Goal: Information Seeking & Learning: Learn about a topic

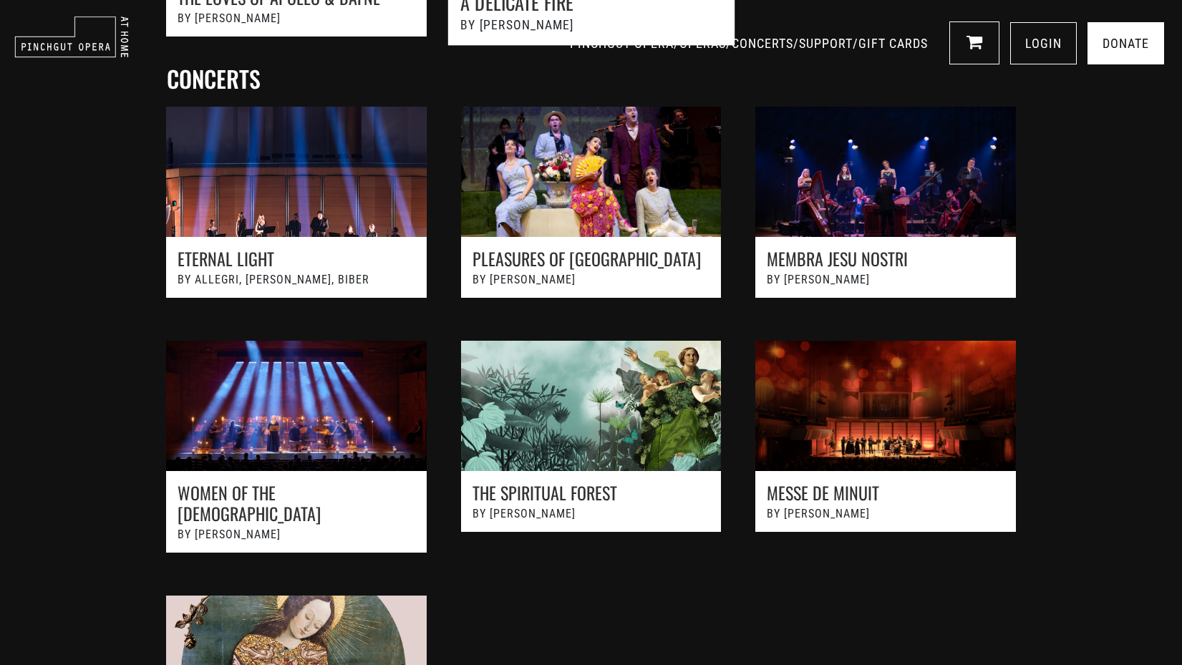
scroll to position [973, 0]
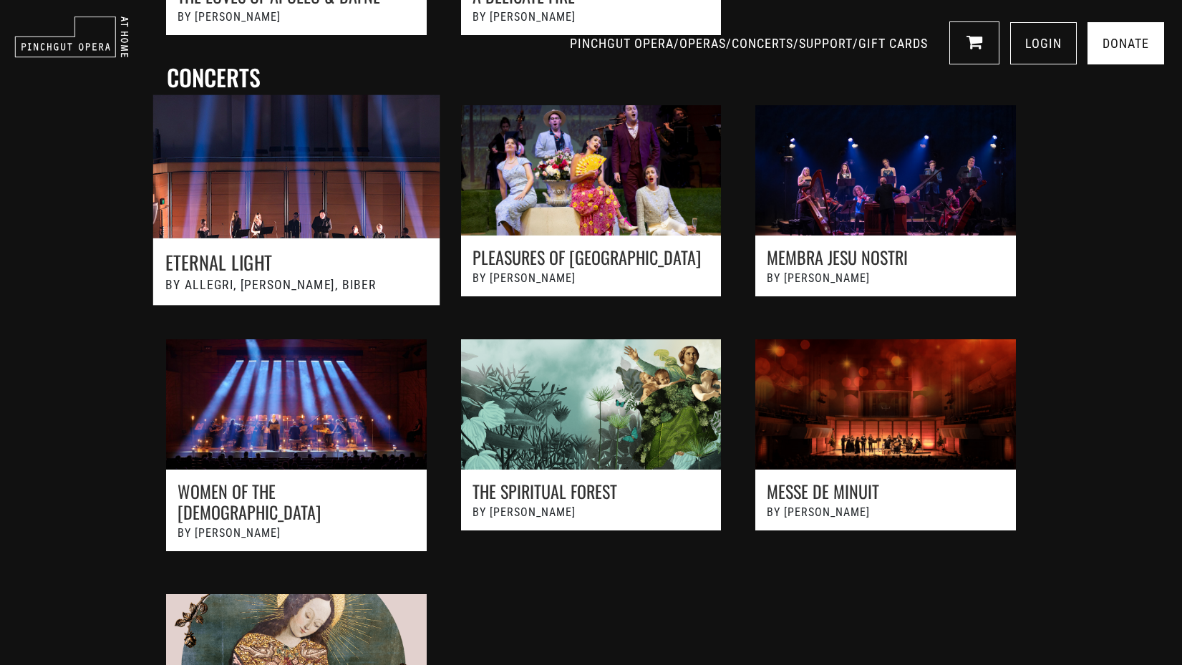
click at [312, 219] on link at bounding box center [296, 208] width 324 height 258
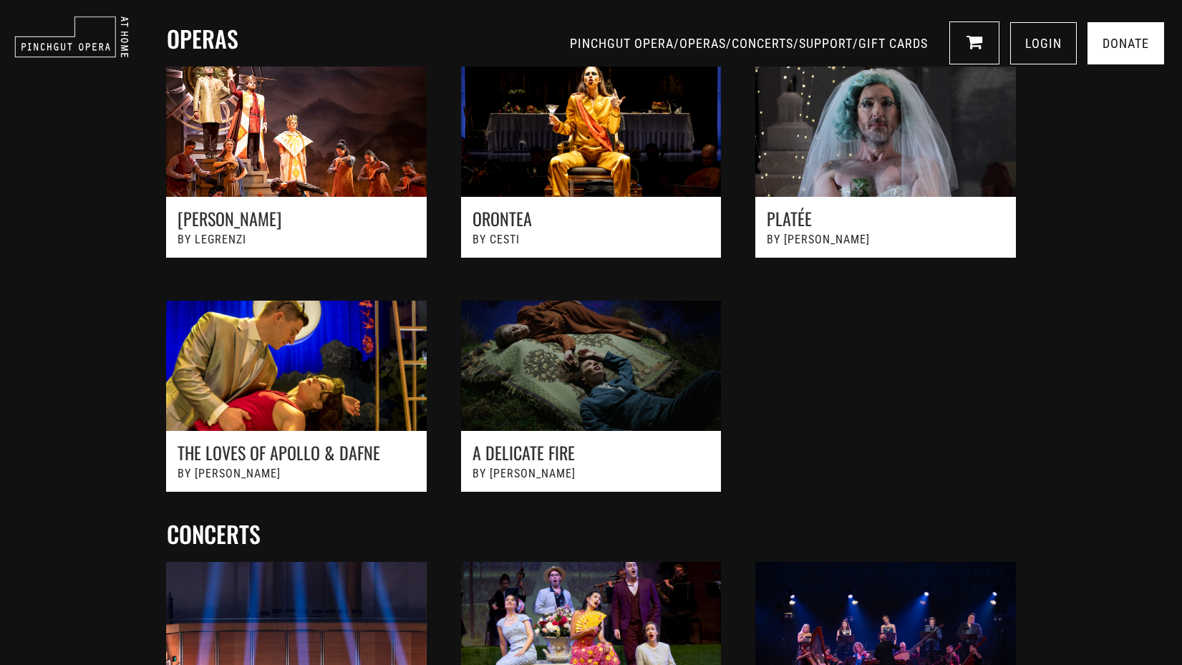
scroll to position [0, 0]
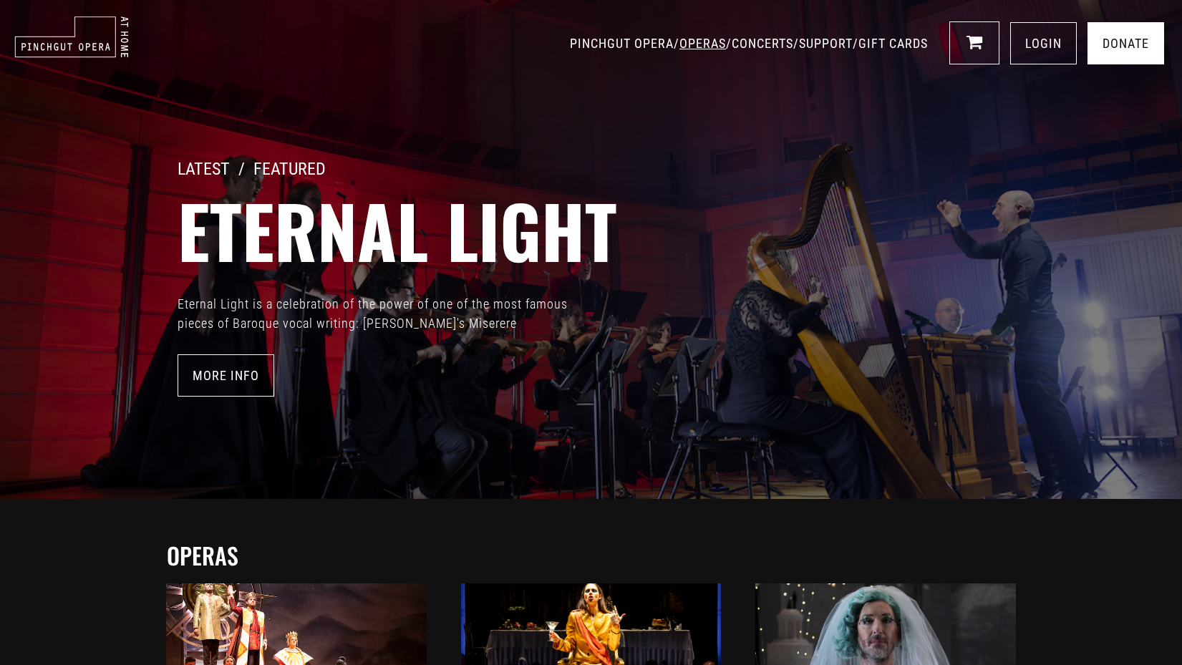
click at [679, 47] on link "OPERAS" at bounding box center [702, 43] width 47 height 15
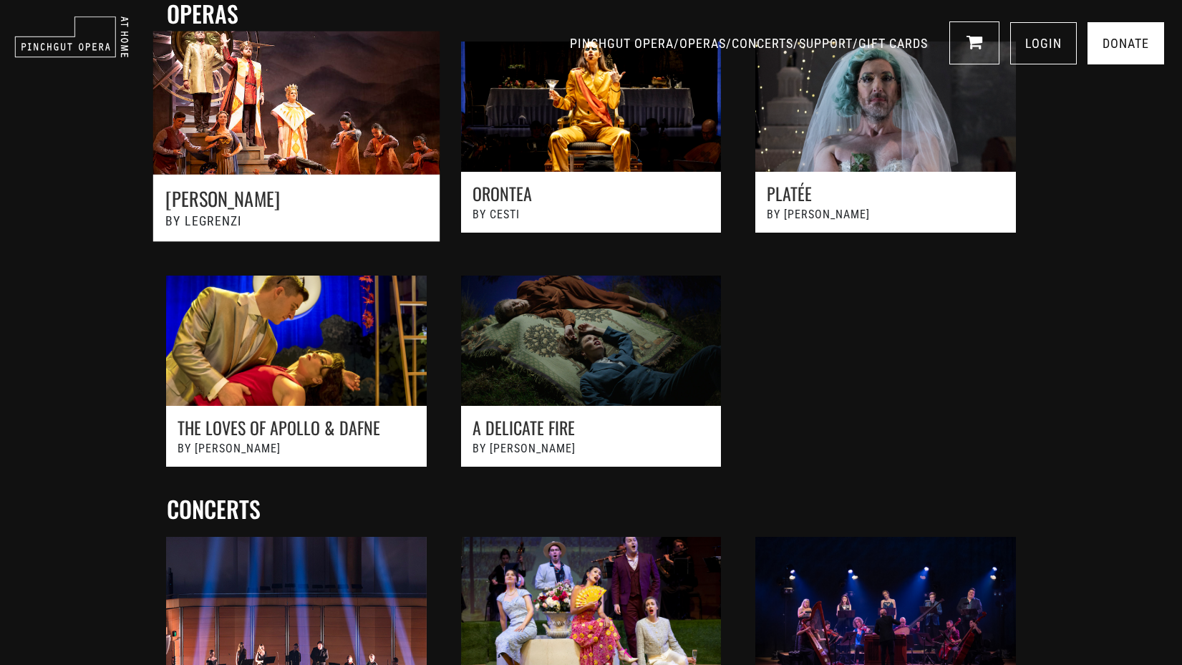
click at [337, 143] on link at bounding box center [296, 145] width 324 height 258
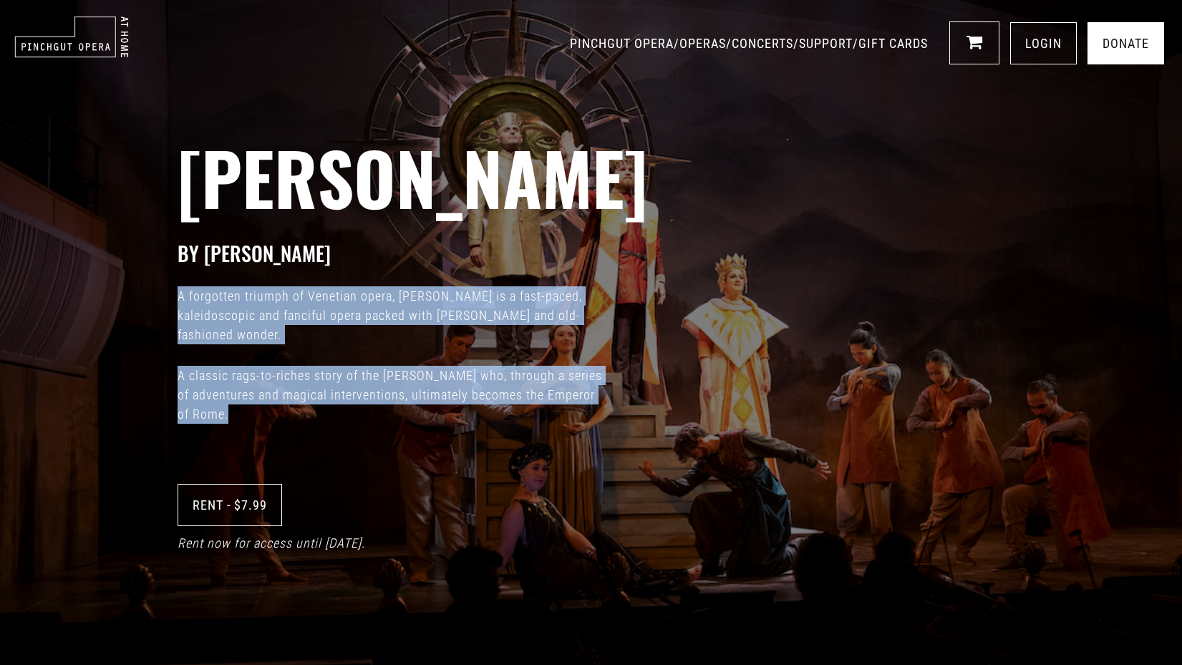
drag, startPoint x: 179, startPoint y: 297, endPoint x: 284, endPoint y: 442, distance: 179.4
click at [283, 445] on div "Giustino BY Legrenzi A forgotten triumph of Venetian opera, Giustino is a fast-…" at bounding box center [591, 332] width 1182 height 665
copy div "A forgotten triumph of Venetian opera, Giustino is a fast-paced, kaleidoscopic …"
click at [732, 40] on link "CONCERTS" at bounding box center [763, 43] width 62 height 15
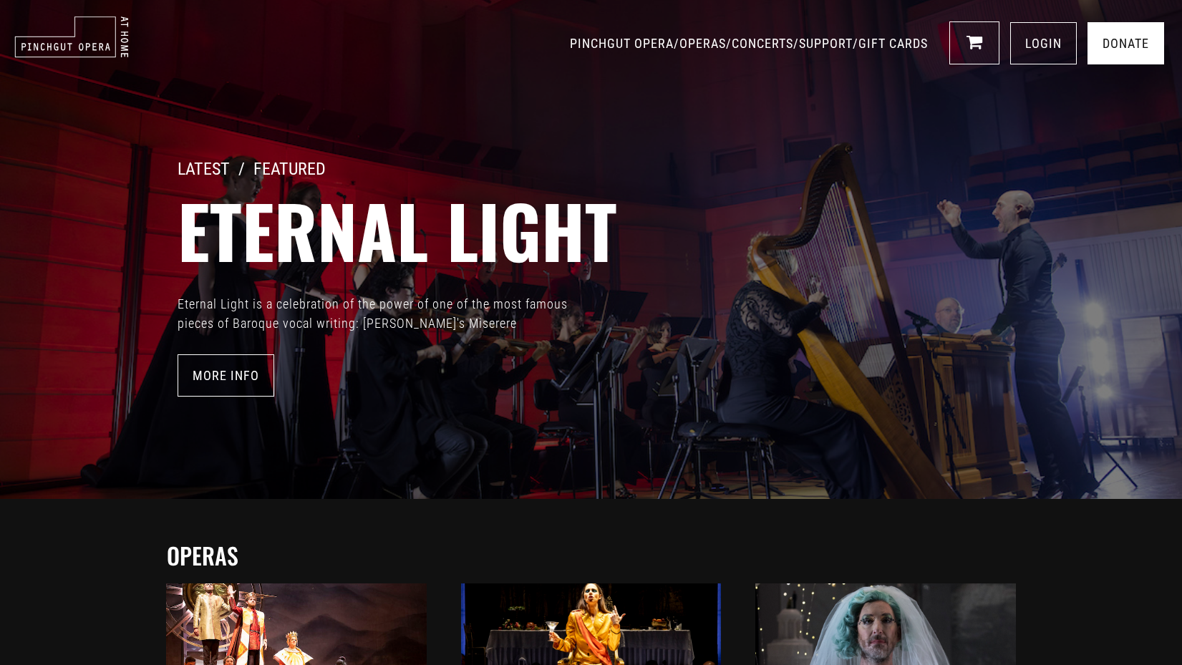
scroll to position [1037, 0]
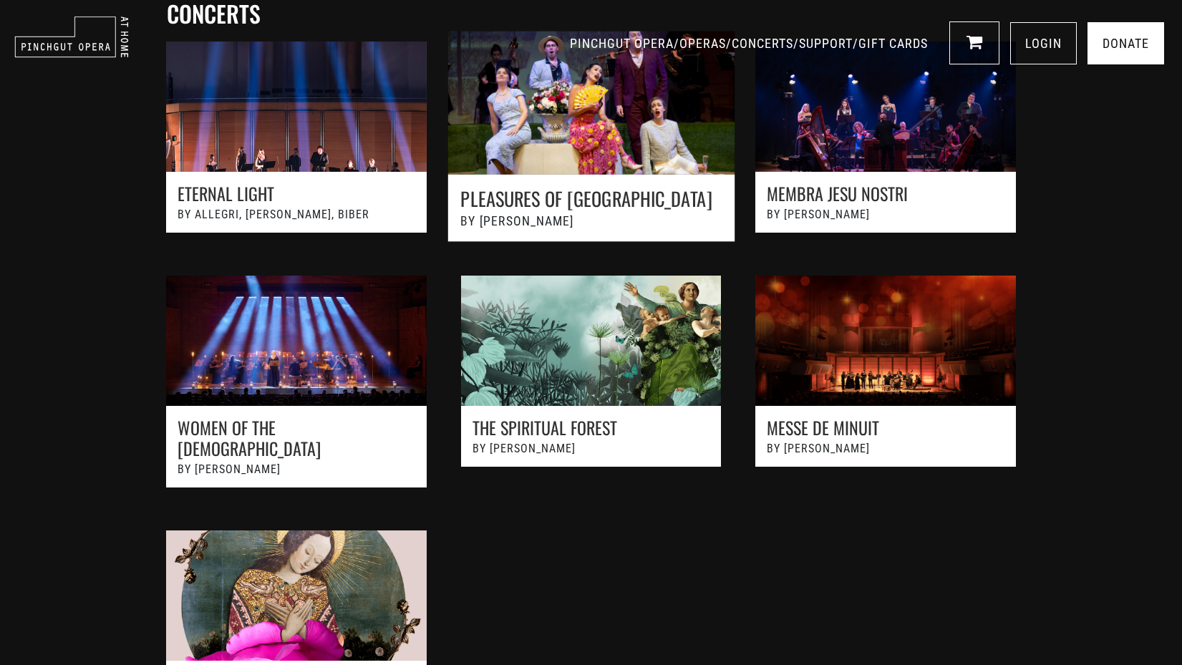
click at [593, 167] on link at bounding box center [591, 145] width 324 height 258
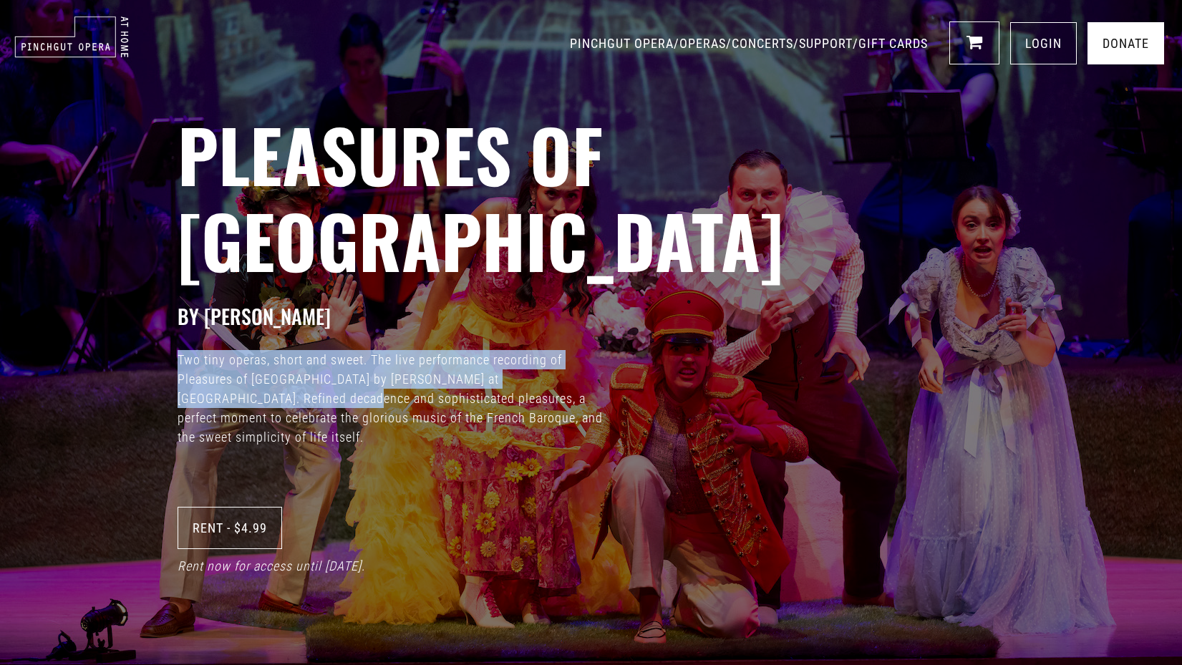
drag, startPoint x: 179, startPoint y: 318, endPoint x: 226, endPoint y: 347, distance: 55.6
click at [226, 350] on p "Two tiny operas, short and sweet. The live performance recording of Pleasures o…" at bounding box center [392, 398] width 429 height 97
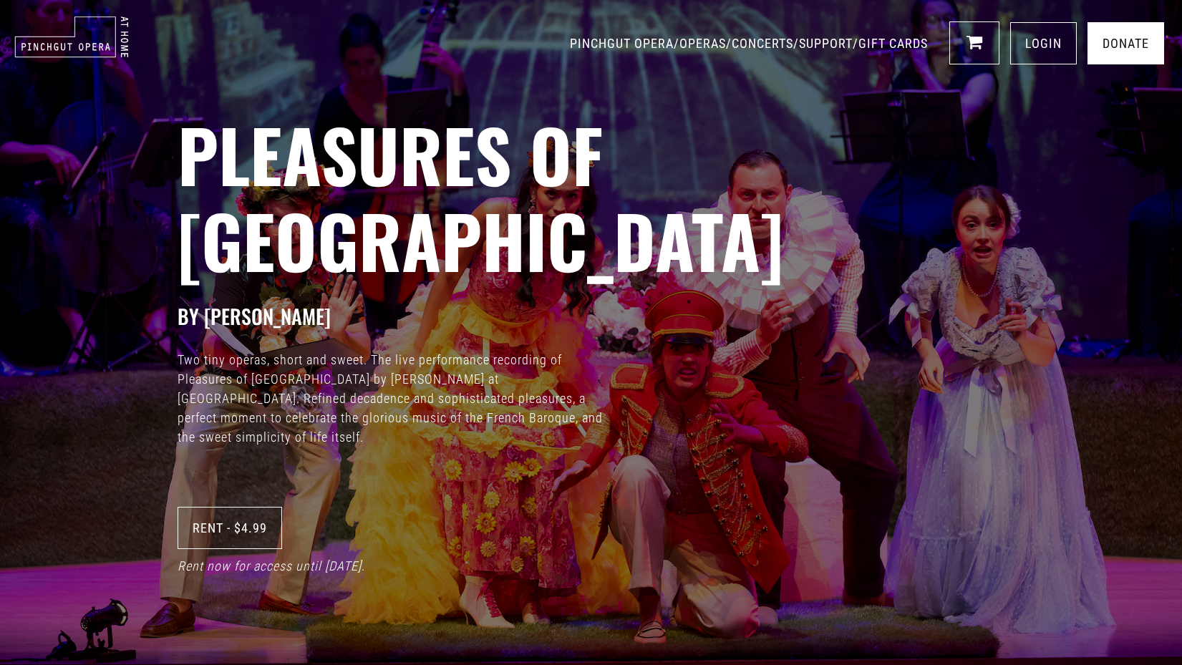
click at [466, 402] on p "Two tiny operas, short and sweet. The live performance recording of Pleasures o…" at bounding box center [392, 398] width 429 height 97
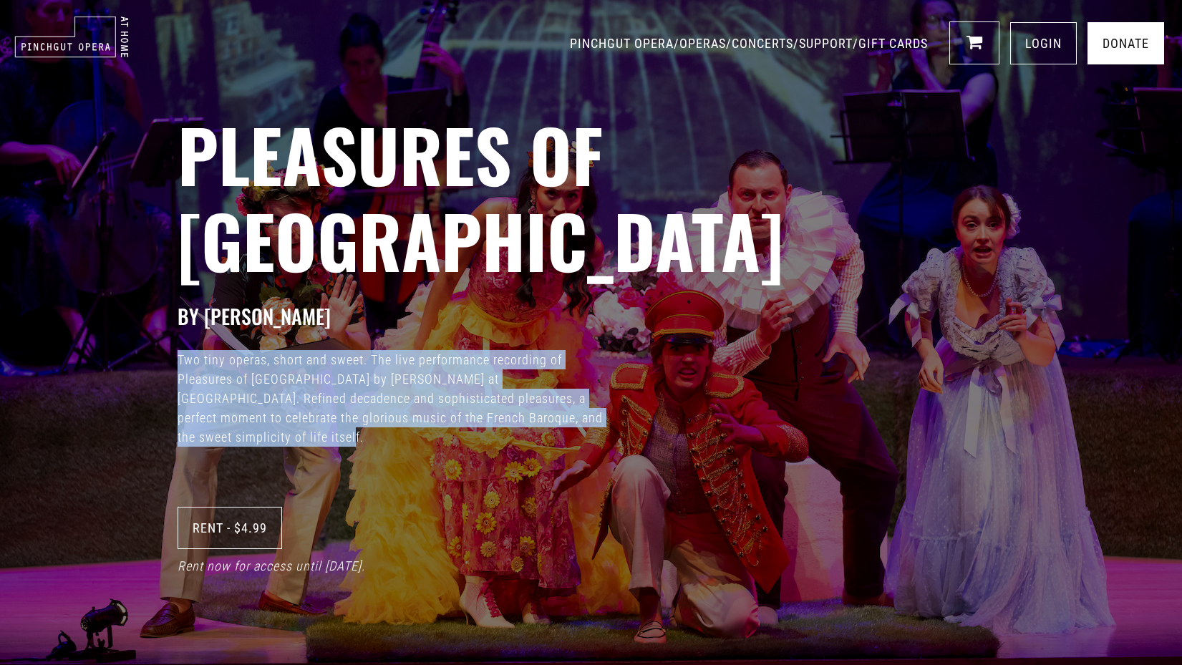
drag, startPoint x: 466, startPoint y: 402, endPoint x: 173, endPoint y: 316, distance: 305.3
click at [173, 316] on div "Pleasures of Versailles BY Charpentier Two tiny operas, short and sweet. The li…" at bounding box center [591, 332] width 1182 height 665
copy p "Two tiny operas, short and sweet. The live performance recording of Pleasures o…"
click at [679, 44] on link "OPERAS" at bounding box center [702, 43] width 47 height 15
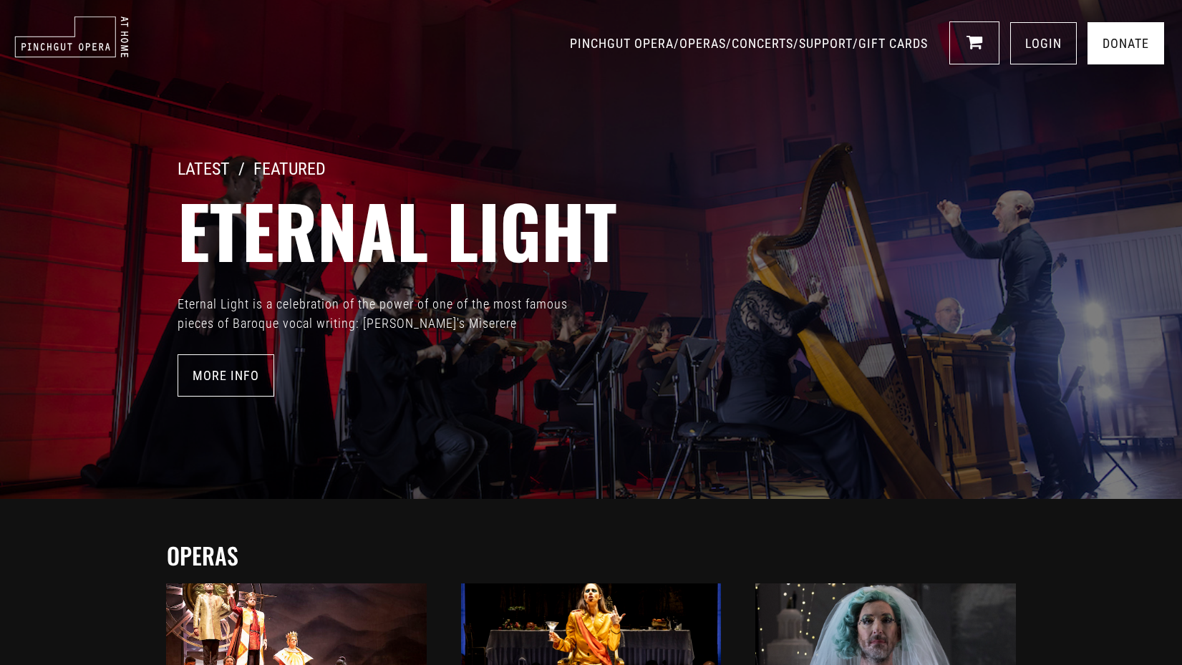
scroll to position [542, 0]
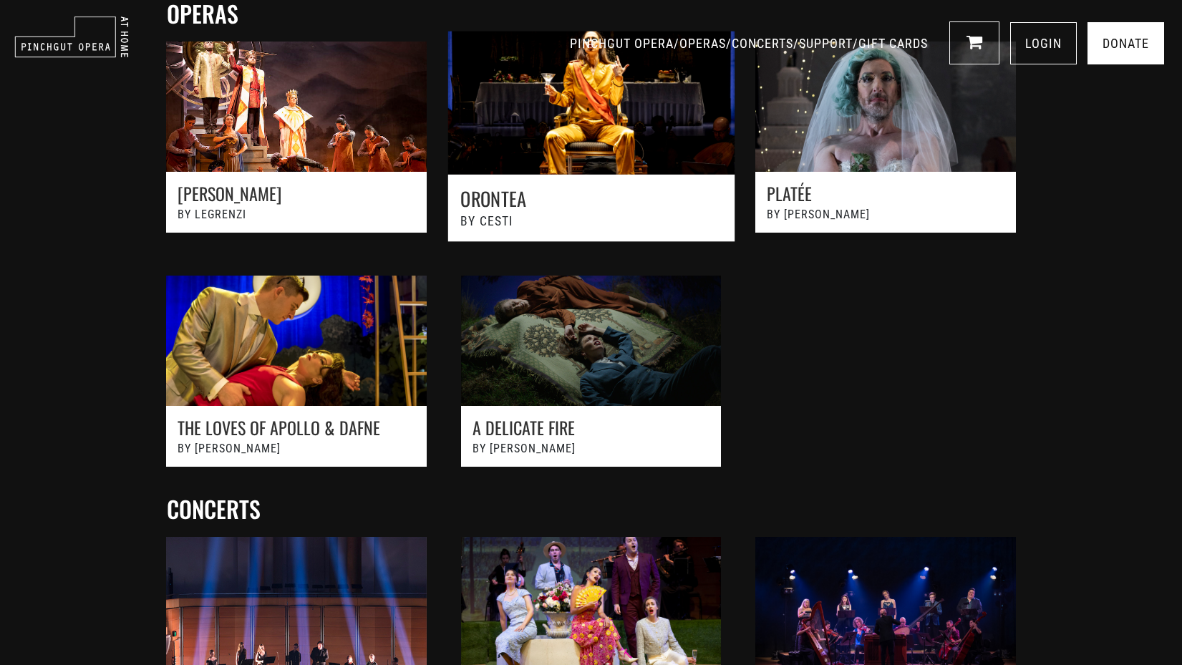
click at [580, 165] on link at bounding box center [591, 145] width 324 height 258
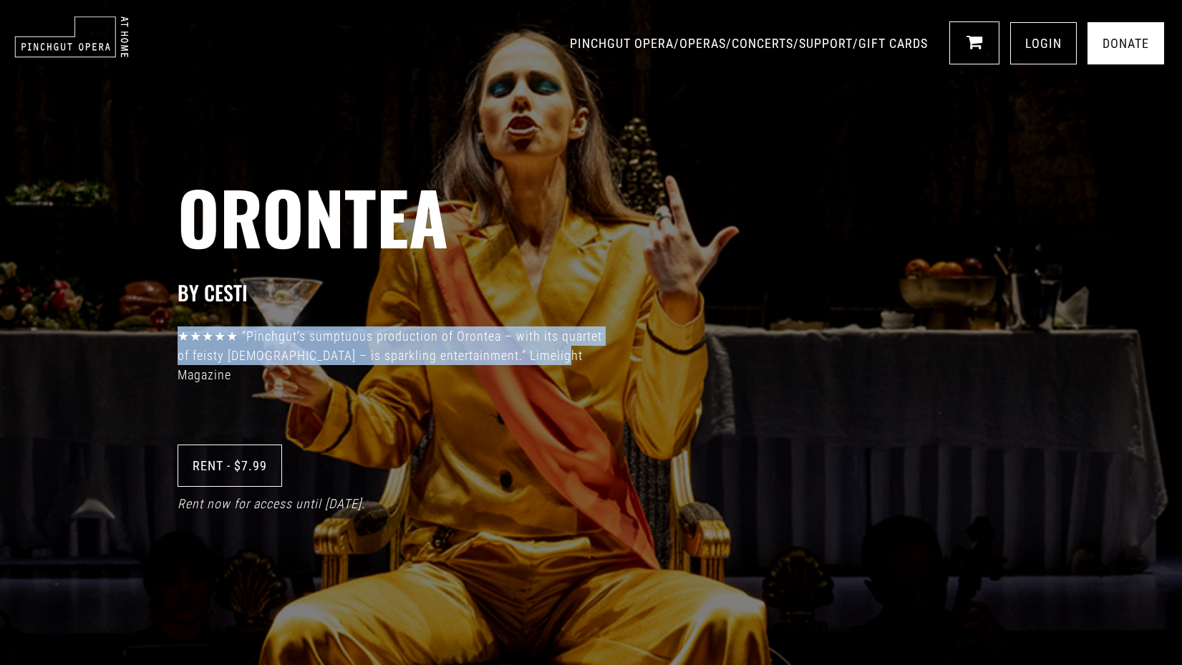
drag, startPoint x: 180, startPoint y: 344, endPoint x: 636, endPoint y: 364, distance: 457.1
click at [635, 371] on div "Orontea BY Cesti ★★★★★ “Pinchgut’s sumptuous production of Orontea – with its q…" at bounding box center [591, 332] width 1182 height 665
copy p "★★★★★ “Pinchgut’s sumptuous production of Orontea – with its quartet of feisty …"
click at [679, 44] on link "OPERAS" at bounding box center [702, 43] width 47 height 15
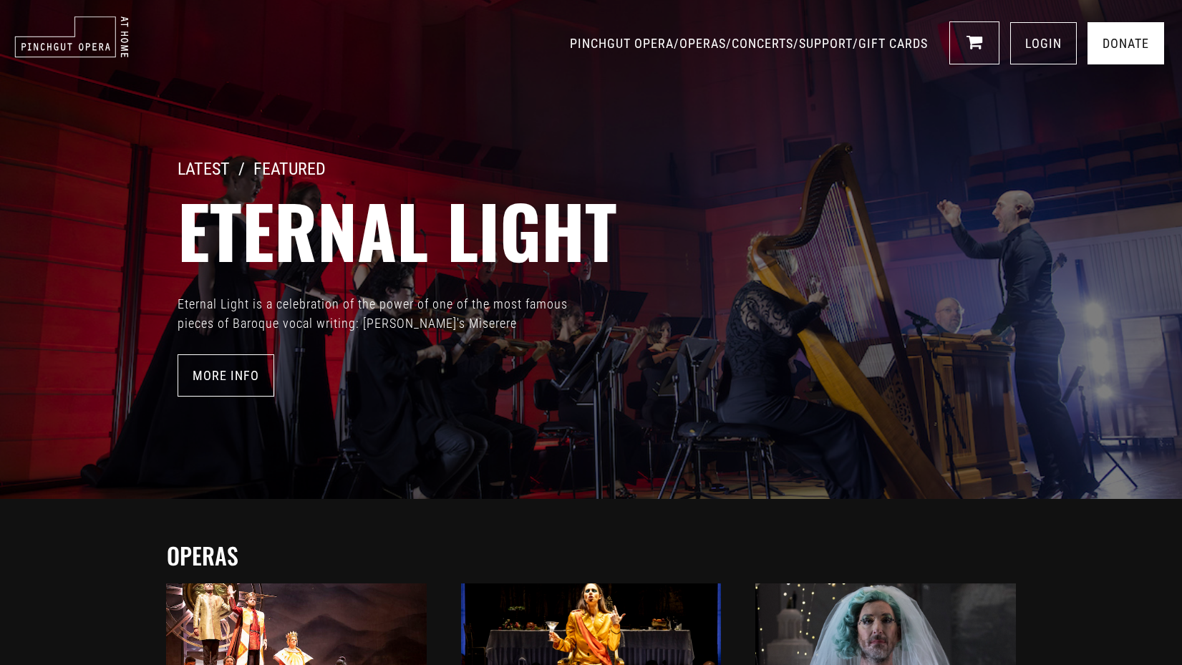
scroll to position [542, 0]
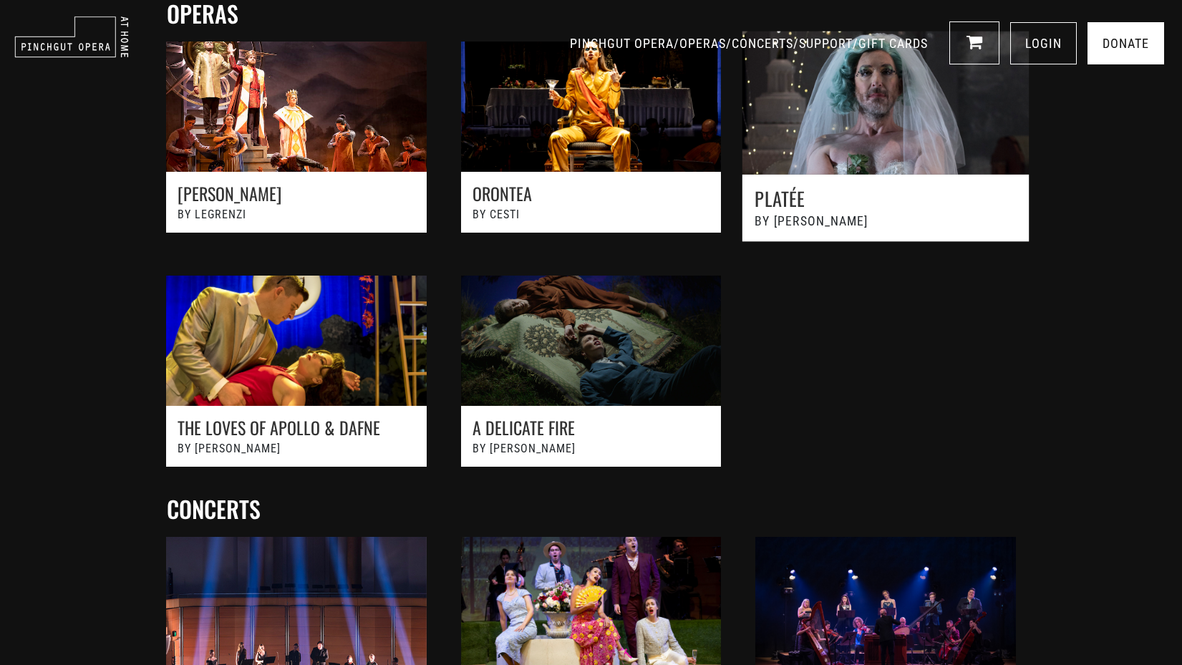
click at [839, 127] on link at bounding box center [886, 145] width 324 height 258
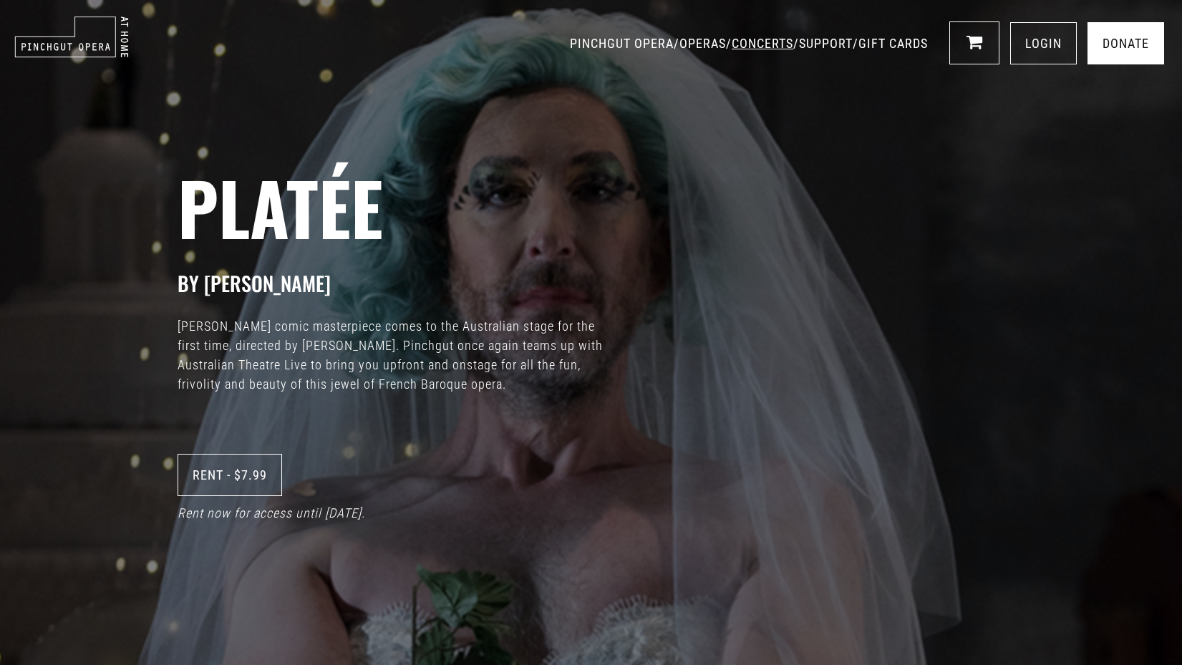
click at [732, 38] on link "CONCERTS" at bounding box center [763, 43] width 62 height 15
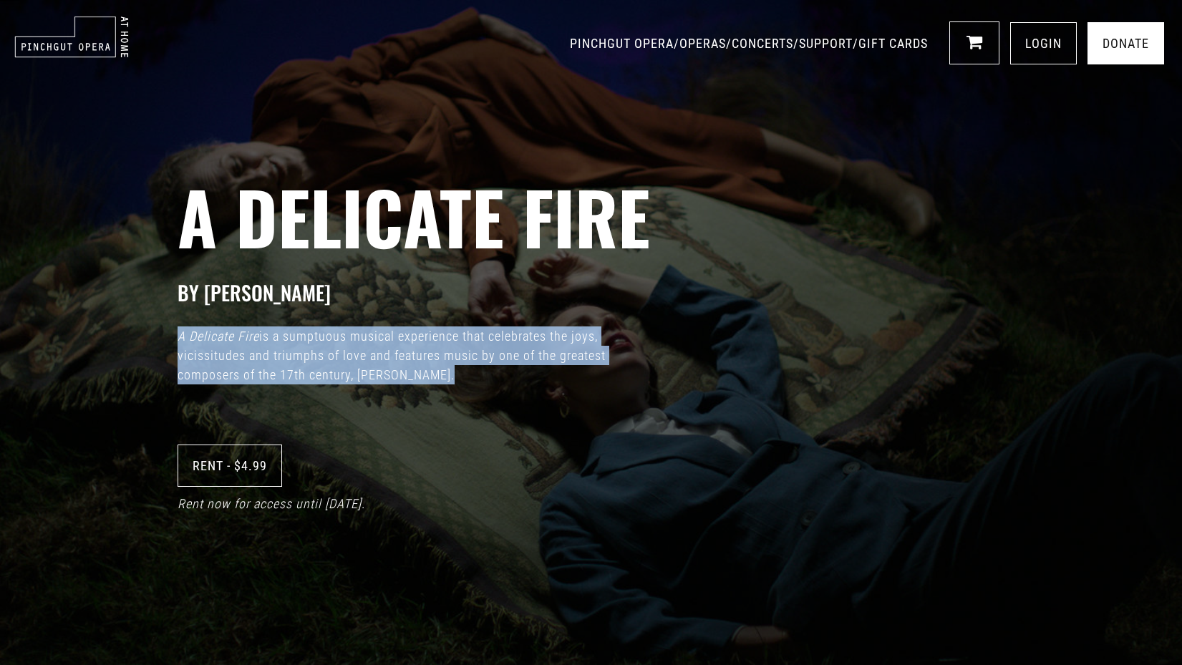
drag, startPoint x: 180, startPoint y: 336, endPoint x: 476, endPoint y: 386, distance: 300.6
click at [476, 386] on div "A Delicate Fire BY Strozzi A Delicate Fire is a sumptuous musical experience th…" at bounding box center [591, 332] width 1182 height 665
copy div "A Delicate Fire is a sumptuous musical experience that celebrates the joys, vic…"
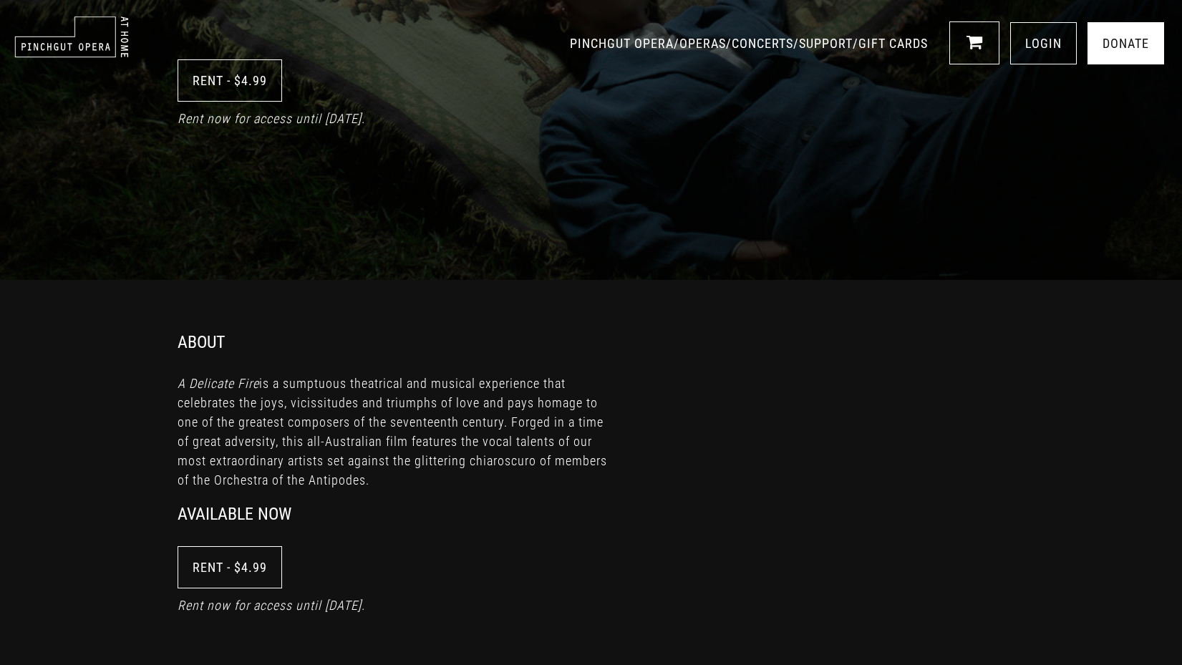
scroll to position [387, 0]
drag, startPoint x: 440, startPoint y: 480, endPoint x: 170, endPoint y: 384, distance: 286.0
click at [170, 384] on div "About A Delicate Fire is a sumptuous theatrical and musical experience that cel…" at bounding box center [591, 487] width 1182 height 298
copy p "A Delicate Fire is a sumptuous theatrical and musical experience that celebrate…"
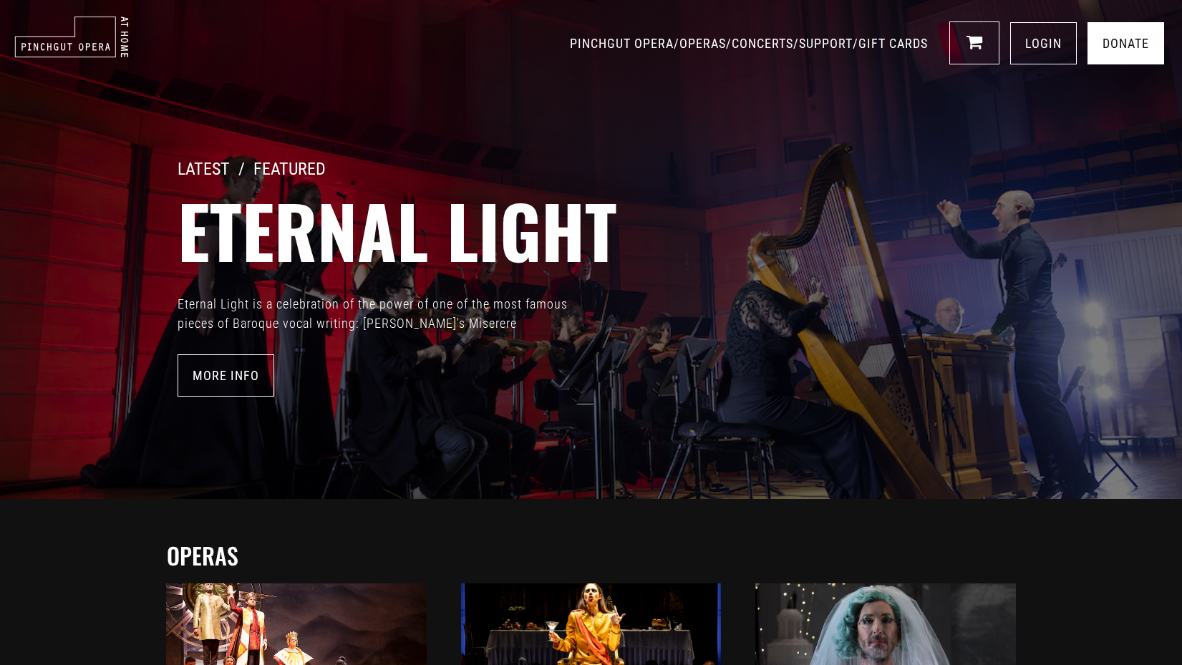
scroll to position [1037, 0]
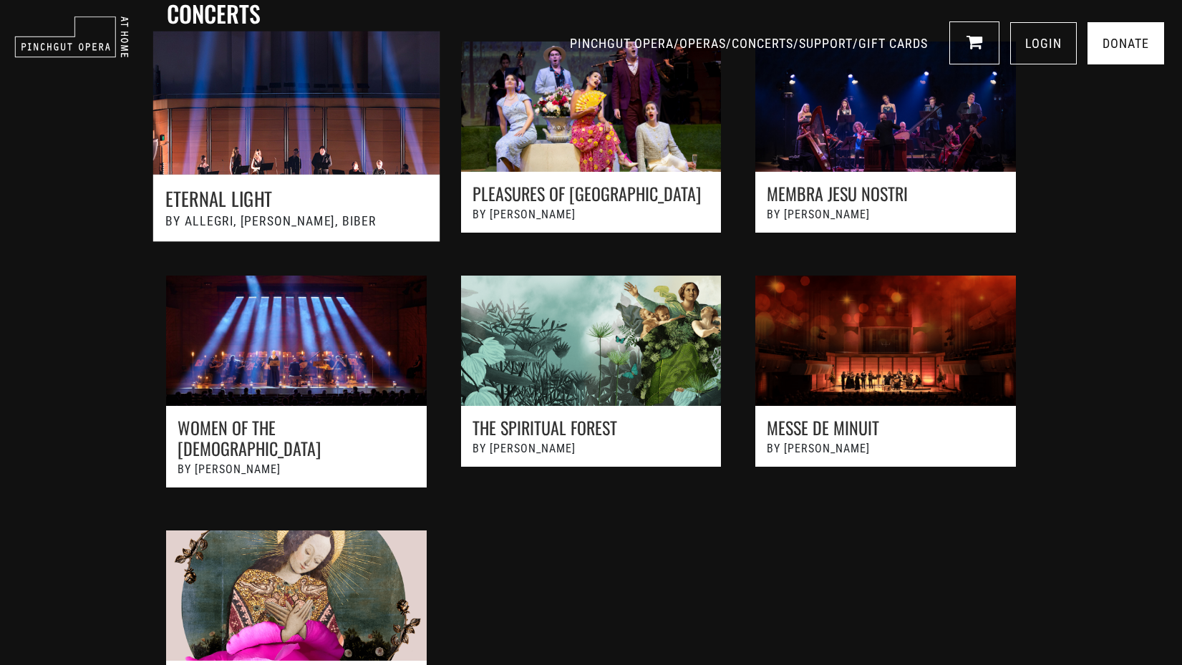
click at [352, 170] on link at bounding box center [296, 145] width 324 height 258
